Goal: Information Seeking & Learning: Find specific fact

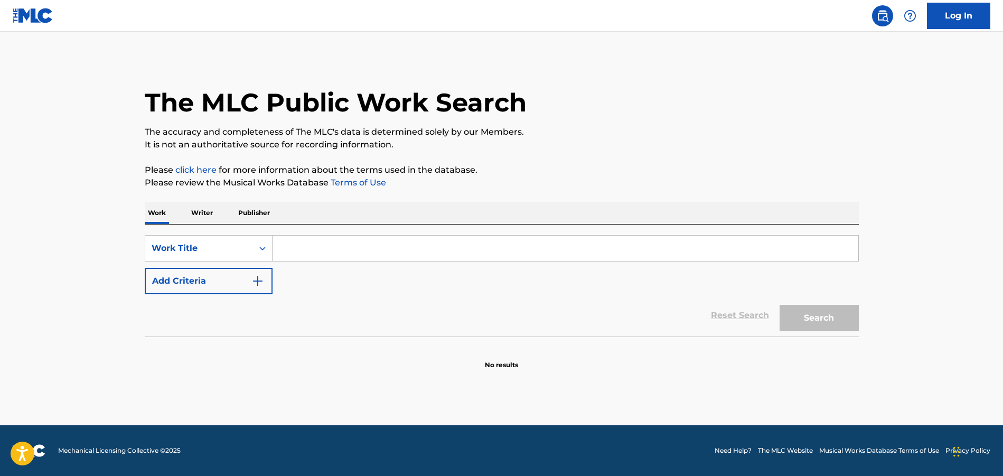
click at [311, 244] on input "Search Form" at bounding box center [566, 248] width 586 height 25
paste input "So Danco Samba"
type input "So Danco Samba"
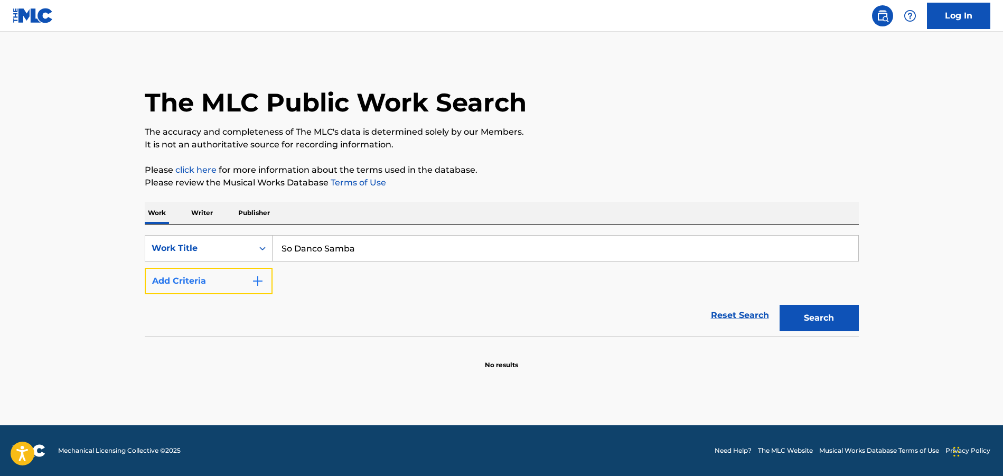
click at [259, 284] on img "Search Form" at bounding box center [257, 281] width 13 height 13
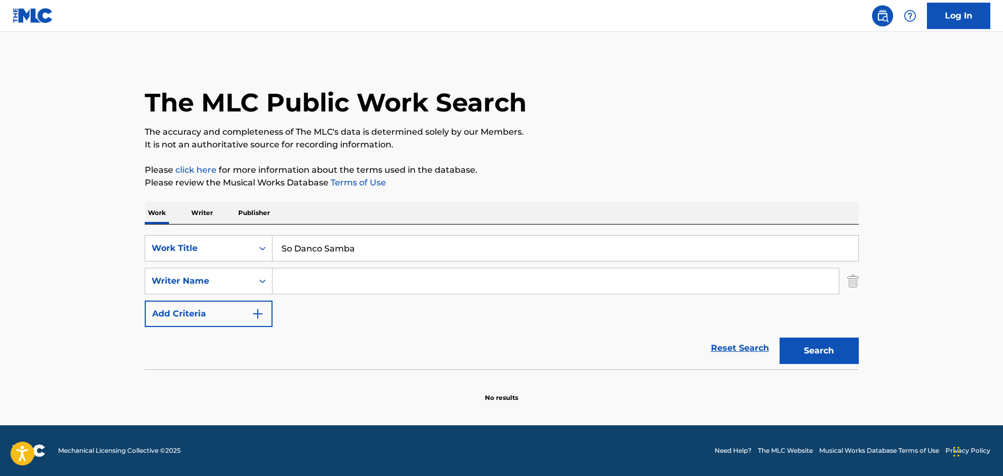
click at [301, 285] on input "Search Form" at bounding box center [556, 280] width 566 height 25
click at [332, 283] on input "Search Form" at bounding box center [556, 280] width 566 height 25
paste input "[PERSON_NAME]"
type input "[PERSON_NAME]"
click at [831, 348] on button "Search" at bounding box center [819, 351] width 79 height 26
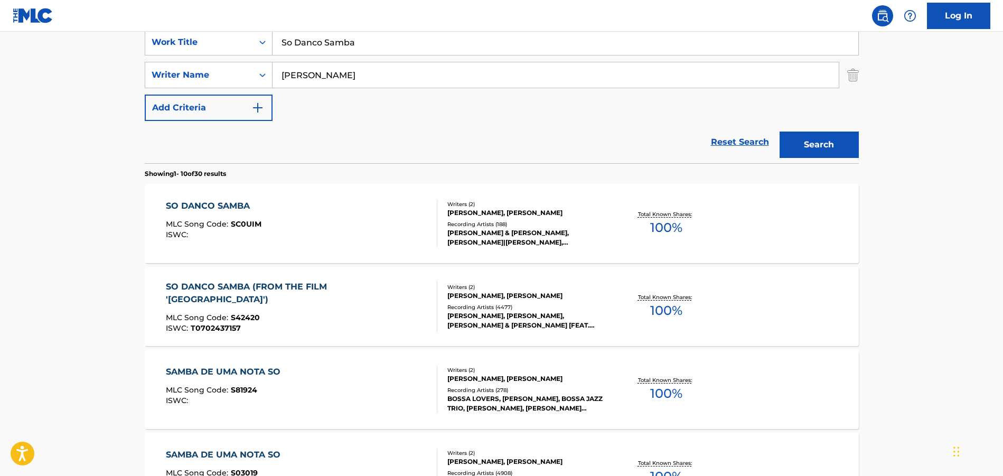
scroll to position [207, 0]
click at [222, 202] on div "SO DANCO SAMBA" at bounding box center [214, 205] width 96 height 13
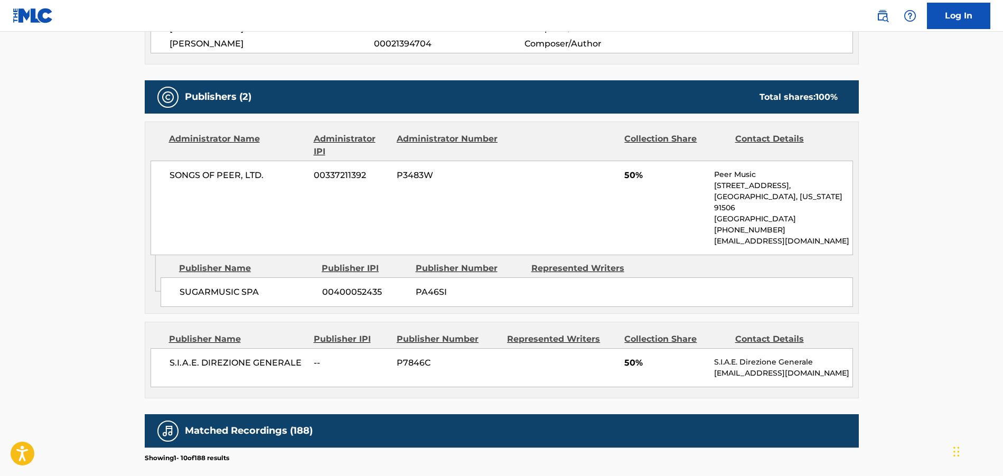
scroll to position [422, 0]
